Goal: Check status: Check status

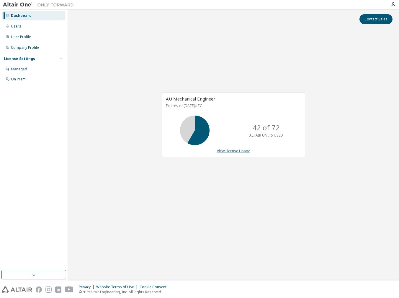
click at [233, 151] on link "View License Usage" at bounding box center [233, 150] width 33 height 5
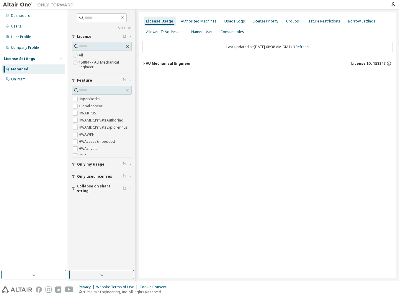
click at [177, 63] on div "AU Mechanical Engineer" at bounding box center [168, 63] width 45 height 5
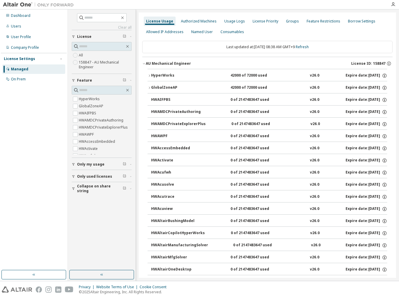
click at [171, 75] on div "HyperWorks" at bounding box center [177, 75] width 53 height 5
